Goal: Information Seeking & Learning: Compare options

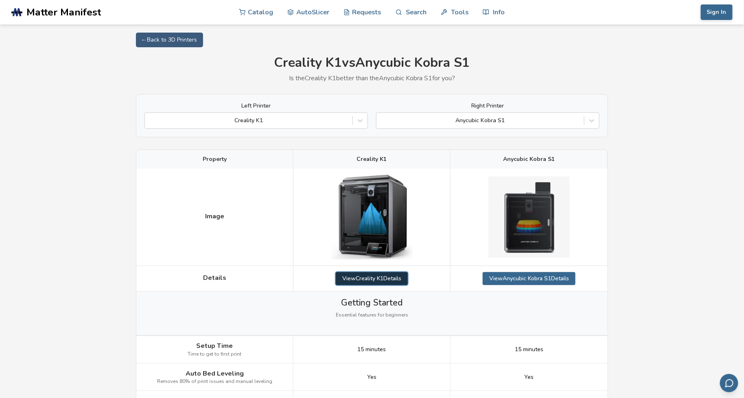
click at [372, 280] on link "View Creality K1 Details" at bounding box center [372, 278] width 72 height 13
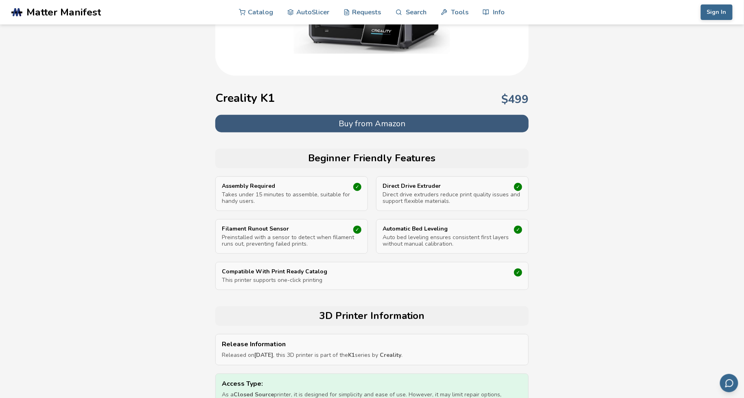
scroll to position [366, 0]
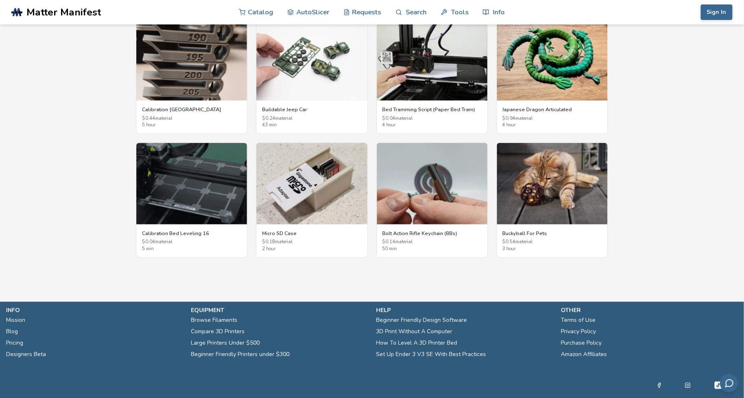
scroll to position [1506, 0]
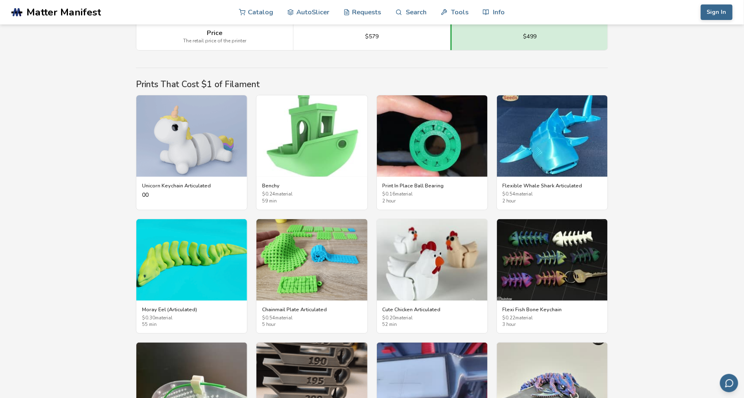
scroll to position [1221, 0]
